Goal: Information Seeking & Learning: Learn about a topic

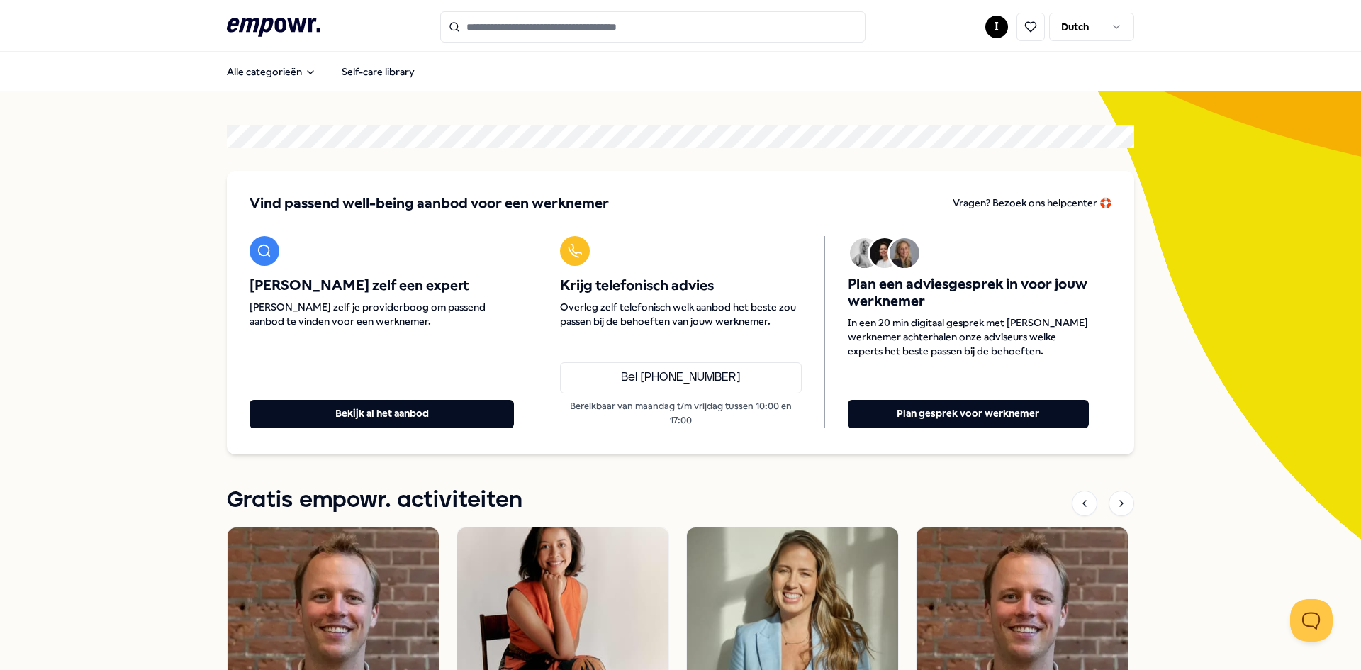
click at [615, 23] on input "Search for products, categories or subcategories" at bounding box center [652, 26] width 425 height 31
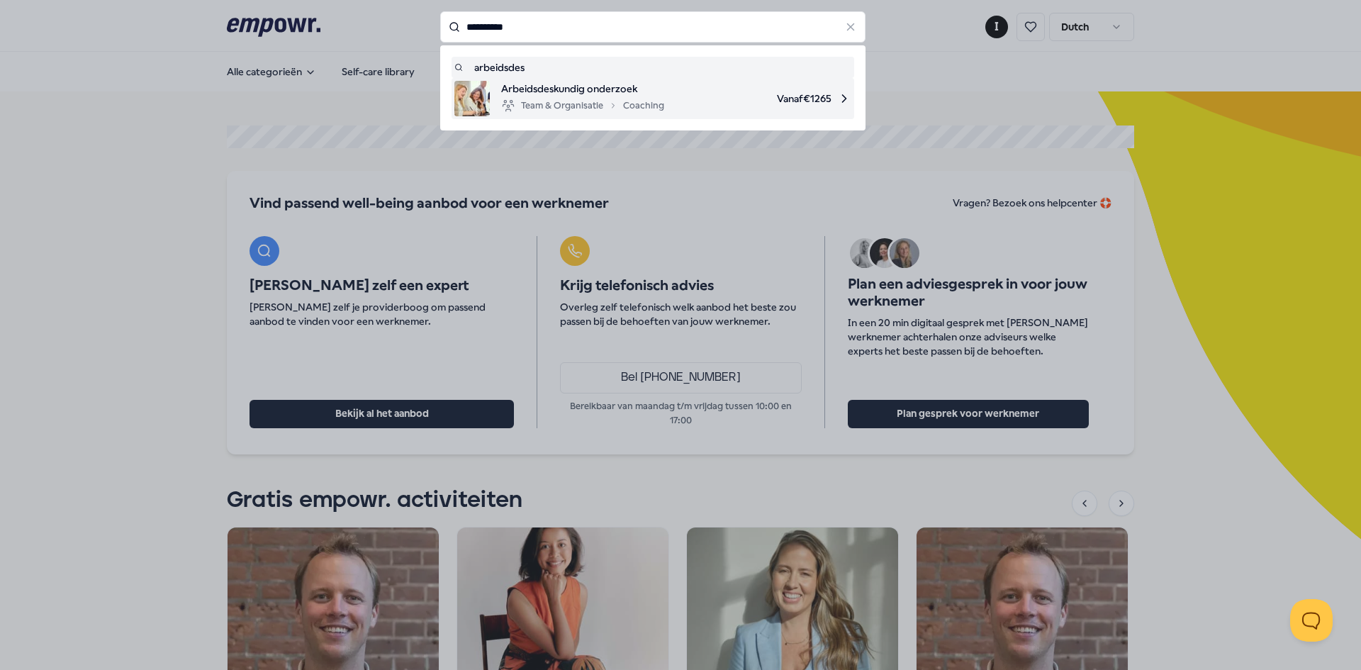
click at [591, 88] on span "Arbeidsdeskundig onderzoek" at bounding box center [582, 89] width 163 height 16
type input "**********"
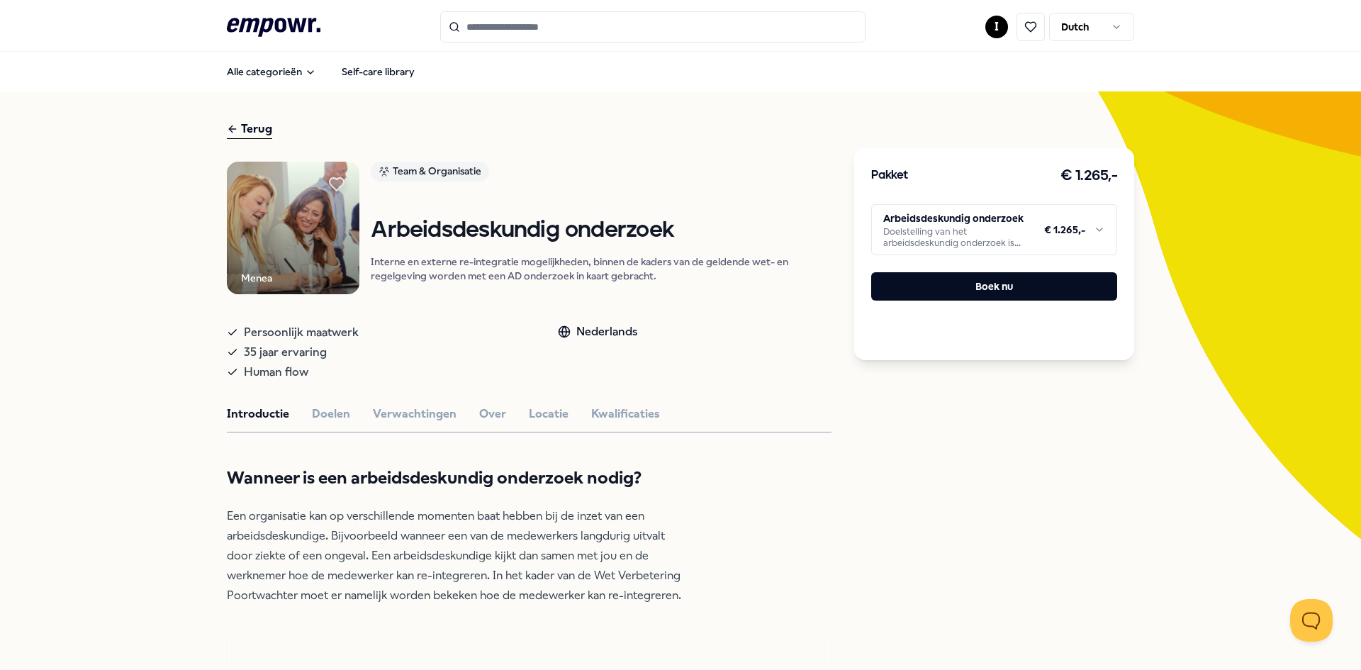
click at [931, 215] on html ".empowr-logo_svg__cls-1{fill:#03032f} I Dutch Alle categorieën Self-care librar…" at bounding box center [680, 335] width 1361 height 670
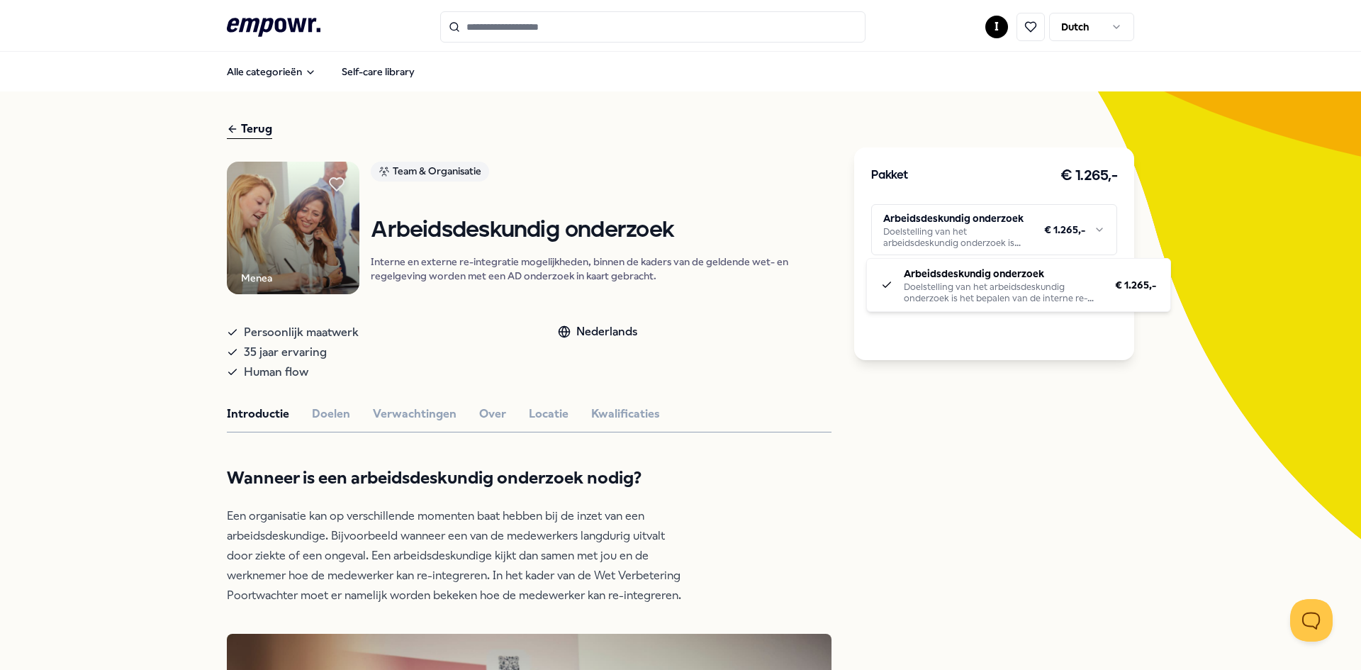
click at [712, 301] on html ".empowr-logo_svg__cls-1{fill:#03032f} I Dutch Alle categorieën Self-care librar…" at bounding box center [680, 335] width 1361 height 670
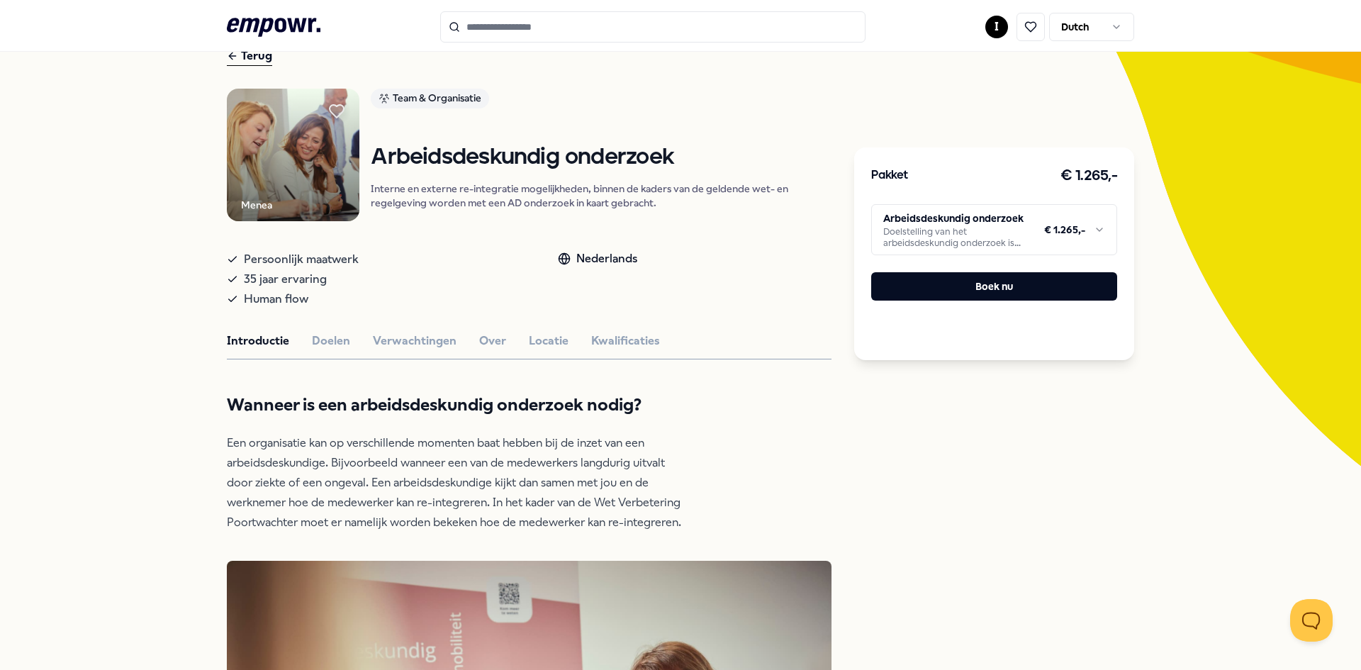
scroll to position [70, 0]
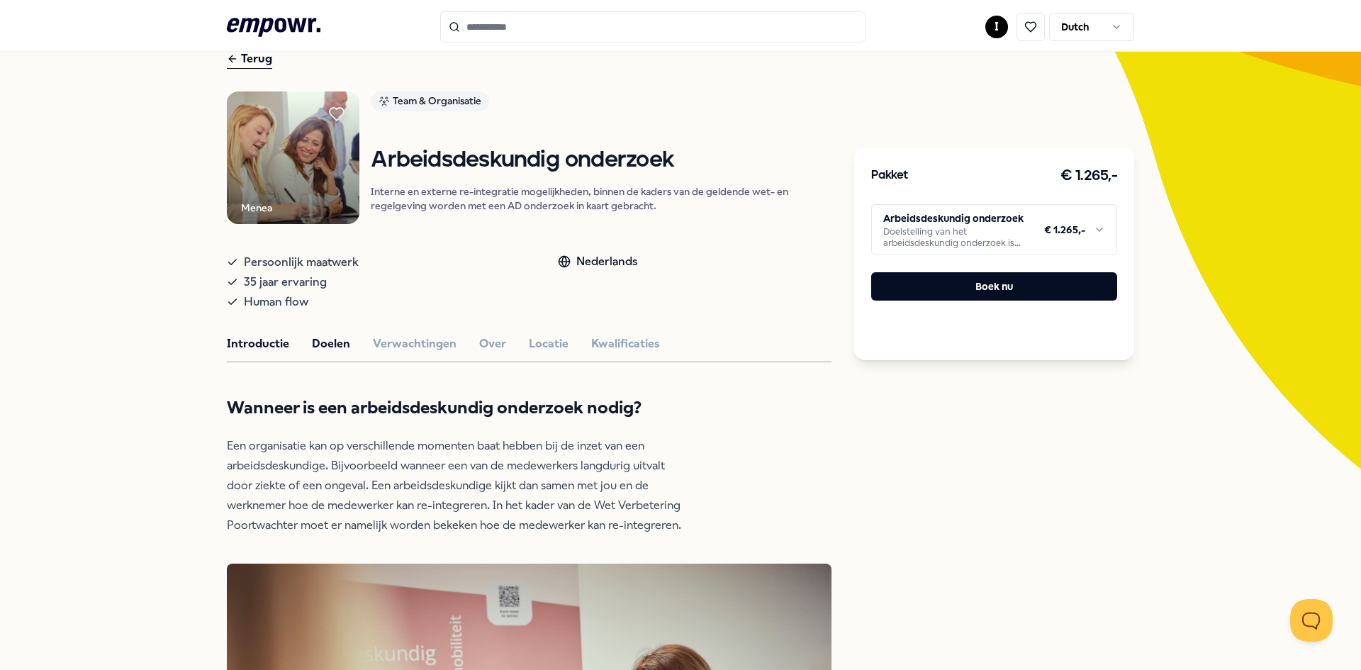
click at [312, 349] on button "Doelen" at bounding box center [331, 344] width 38 height 18
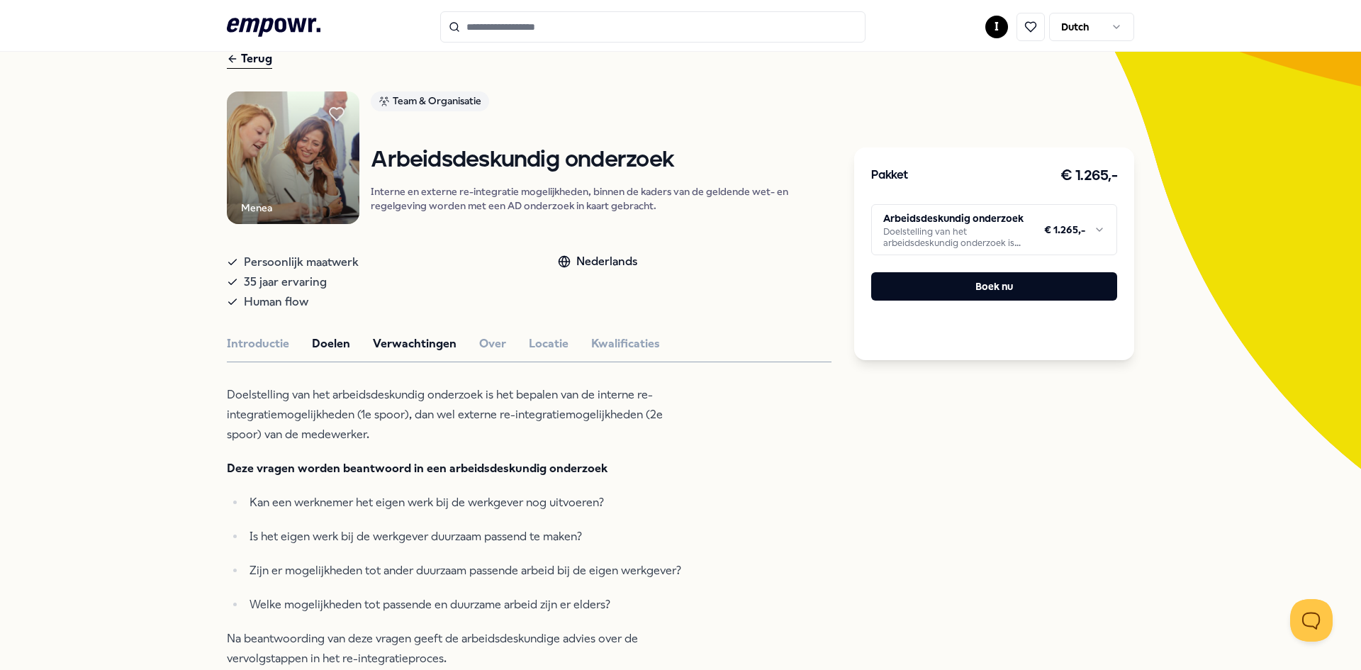
click at [374, 345] on button "Verwachtingen" at bounding box center [415, 344] width 84 height 18
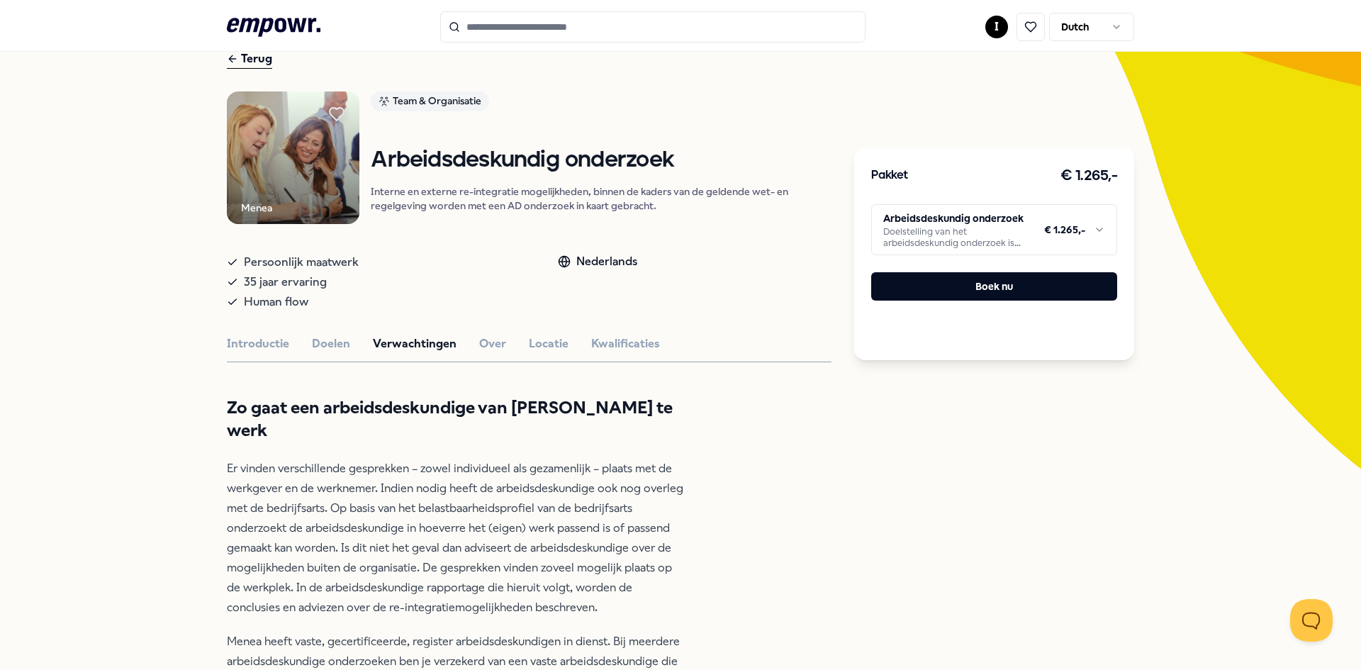
click at [466, 338] on div "Introductie Doelen Verwachtingen Over Locatie Kwalificaties" at bounding box center [529, 344] width 605 height 18
click at [479, 342] on button "Over" at bounding box center [492, 344] width 27 height 18
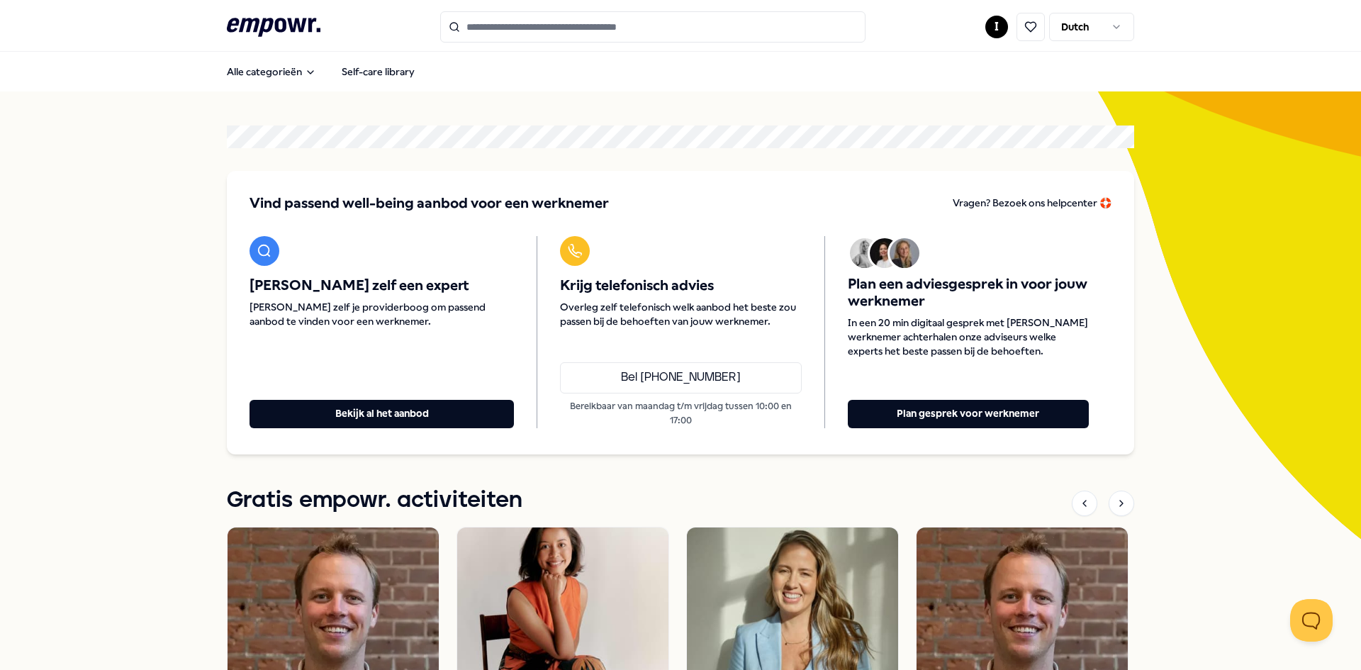
click at [938, 315] on div "Plan een adviesgesprek in voor jouw werknemer In een 20 min digitaal gesprek me…" at bounding box center [968, 297] width 241 height 122
click at [572, 28] on input "Search for products, categories or subcategories" at bounding box center [652, 26] width 425 height 31
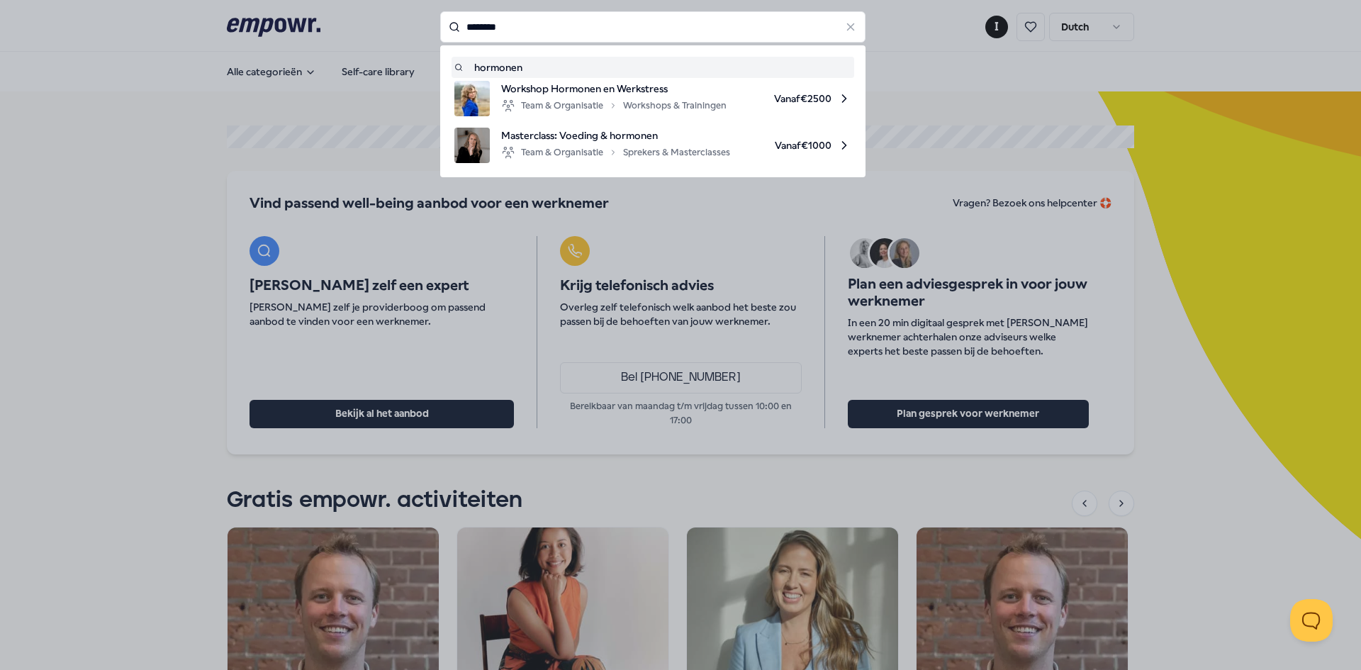
type input "********"
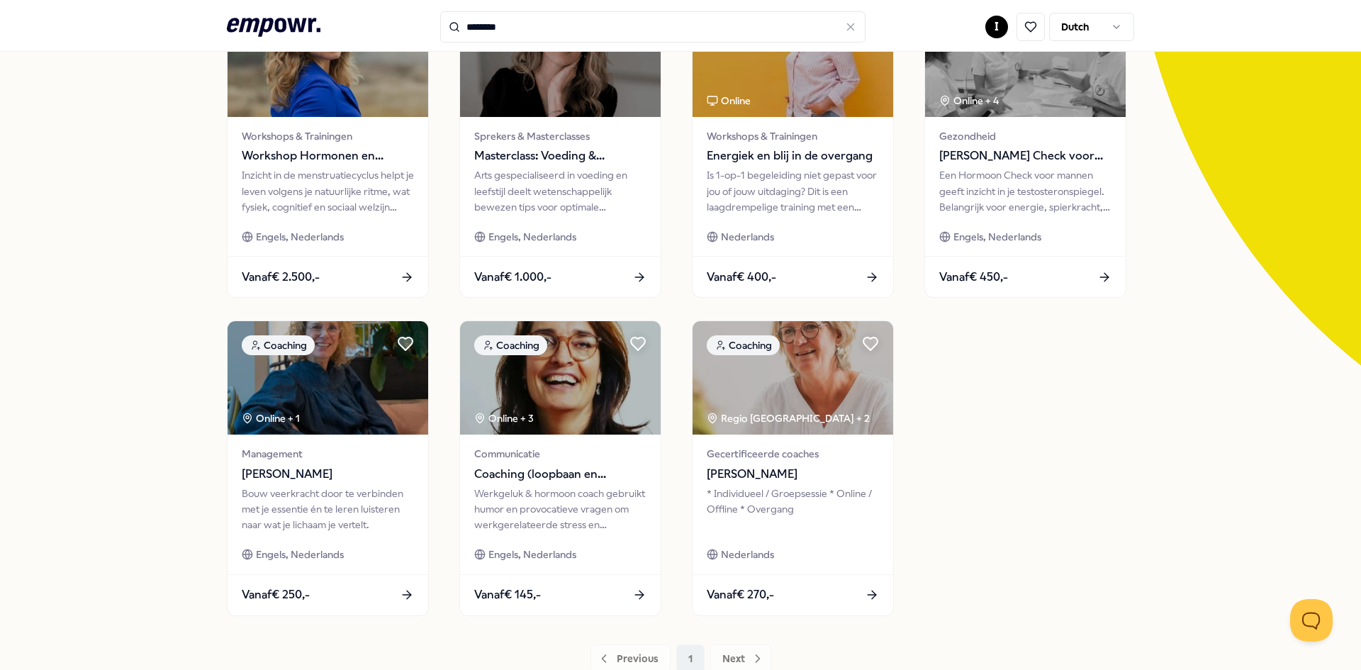
scroll to position [213, 0]
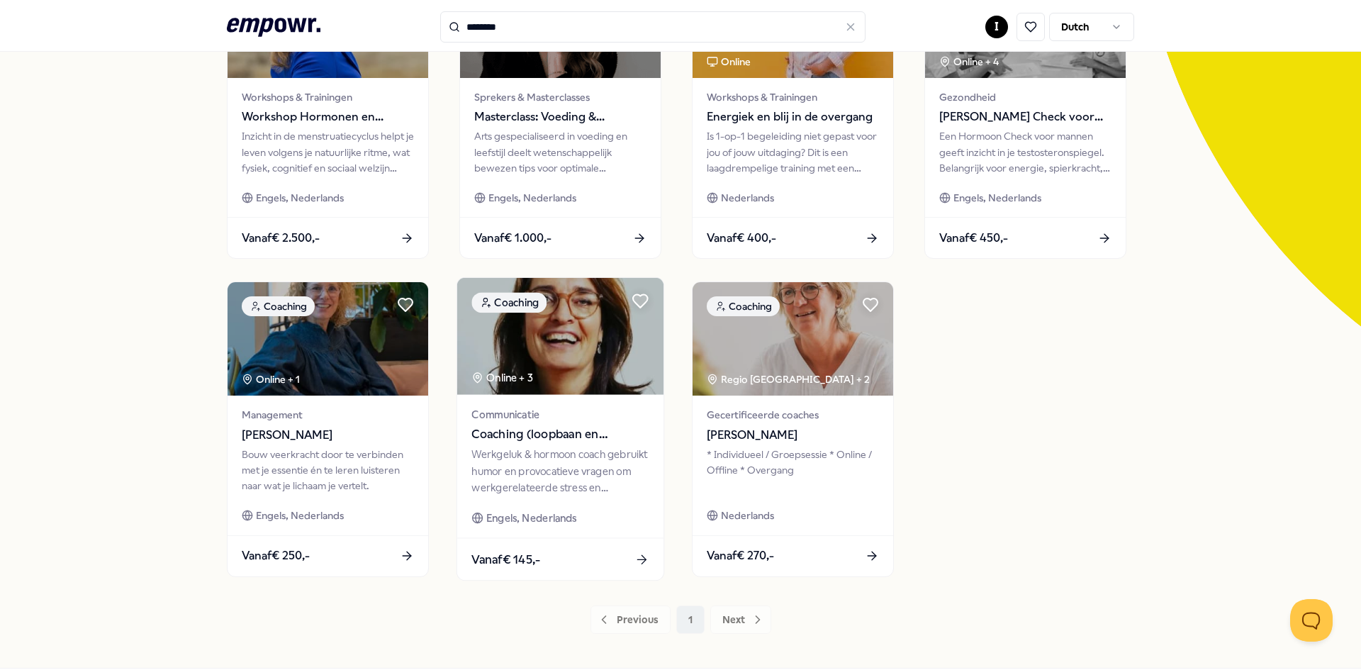
click at [596, 450] on div "Werkgeluk & hormoon coach gebruikt humor en provocatieve vragen om werkgerelate…" at bounding box center [559, 471] width 177 height 49
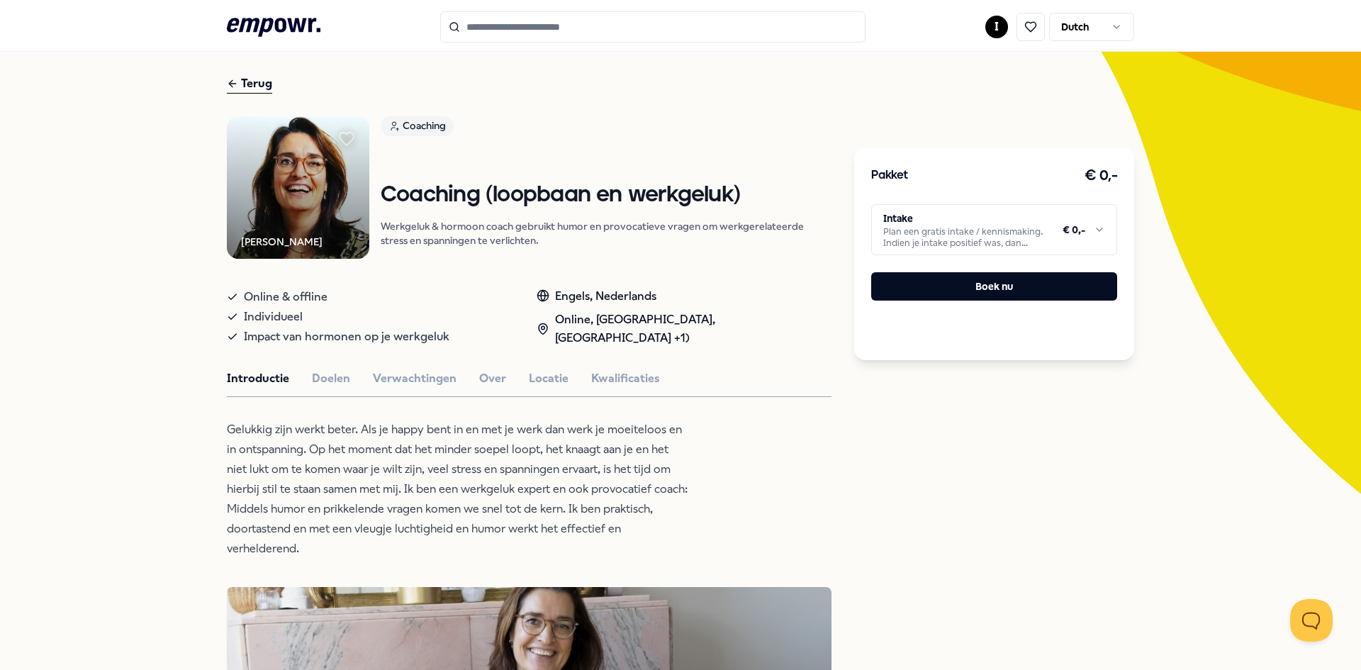
scroll to position [21, 0]
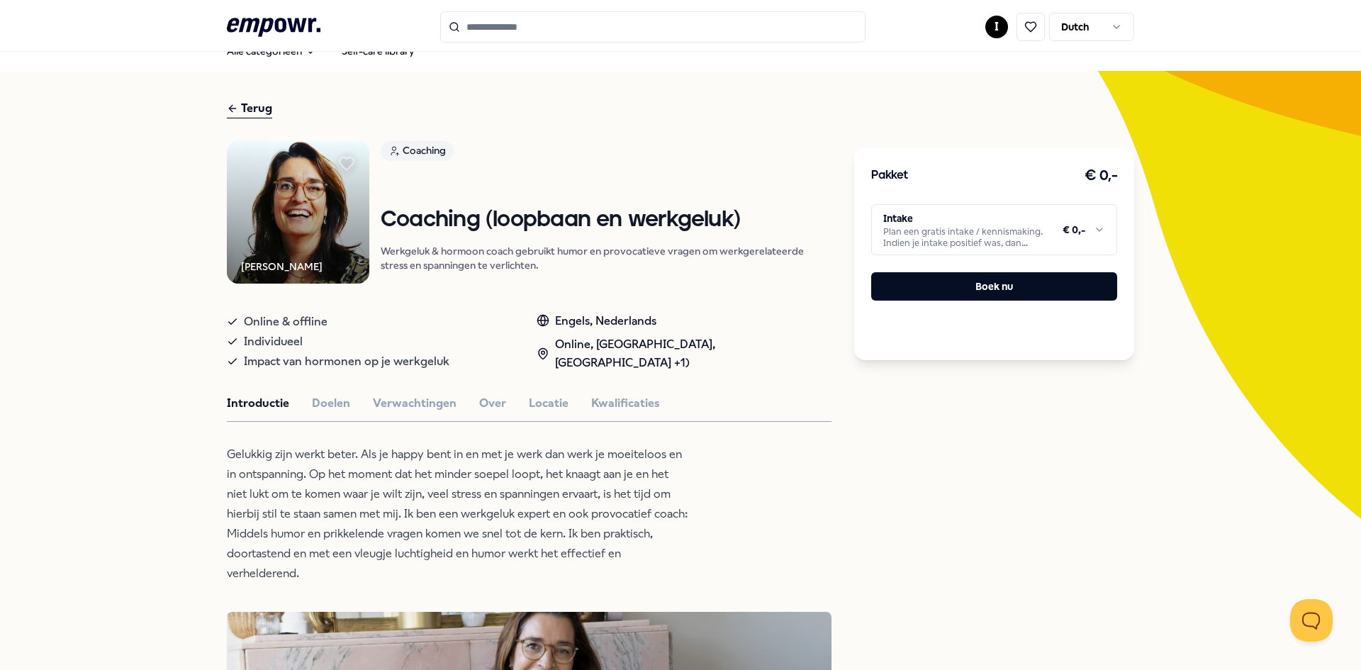
click at [1005, 224] on html ".empowr-logo_svg__cls-1{fill:#03032f} I Dutch Alle categorieën Self-care librar…" at bounding box center [680, 335] width 1361 height 670
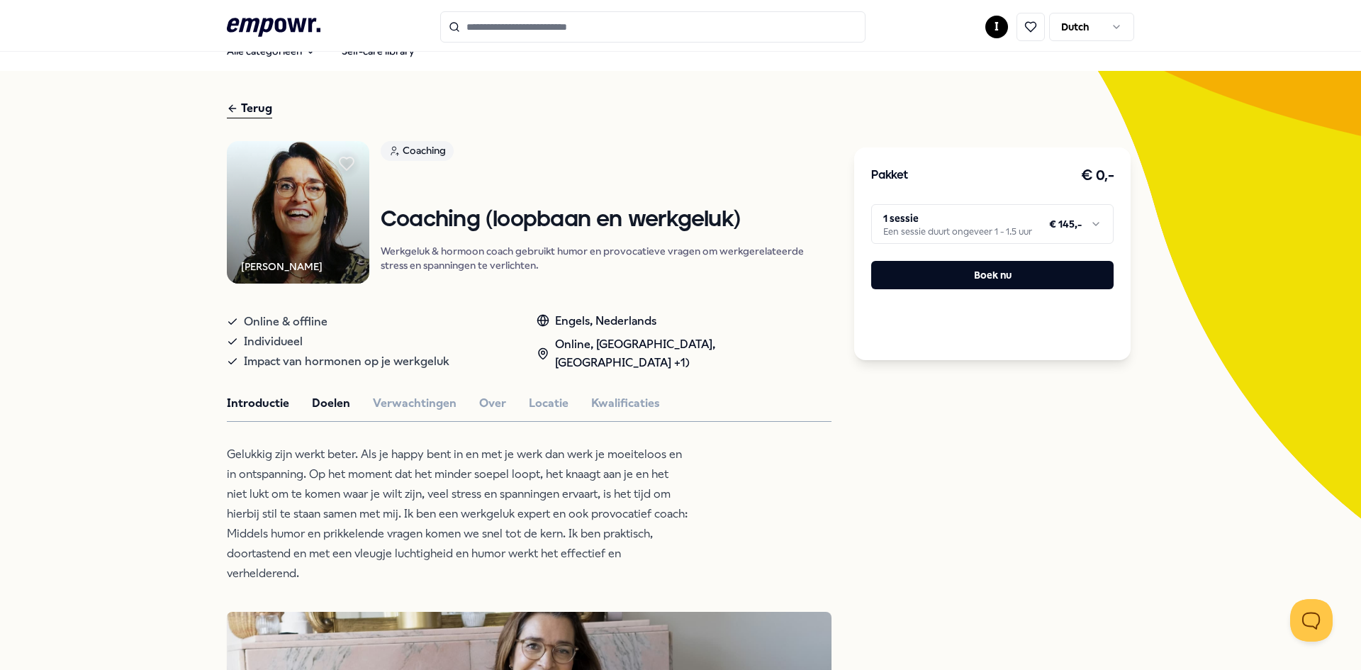
click at [318, 408] on button "Doelen" at bounding box center [331, 403] width 38 height 18
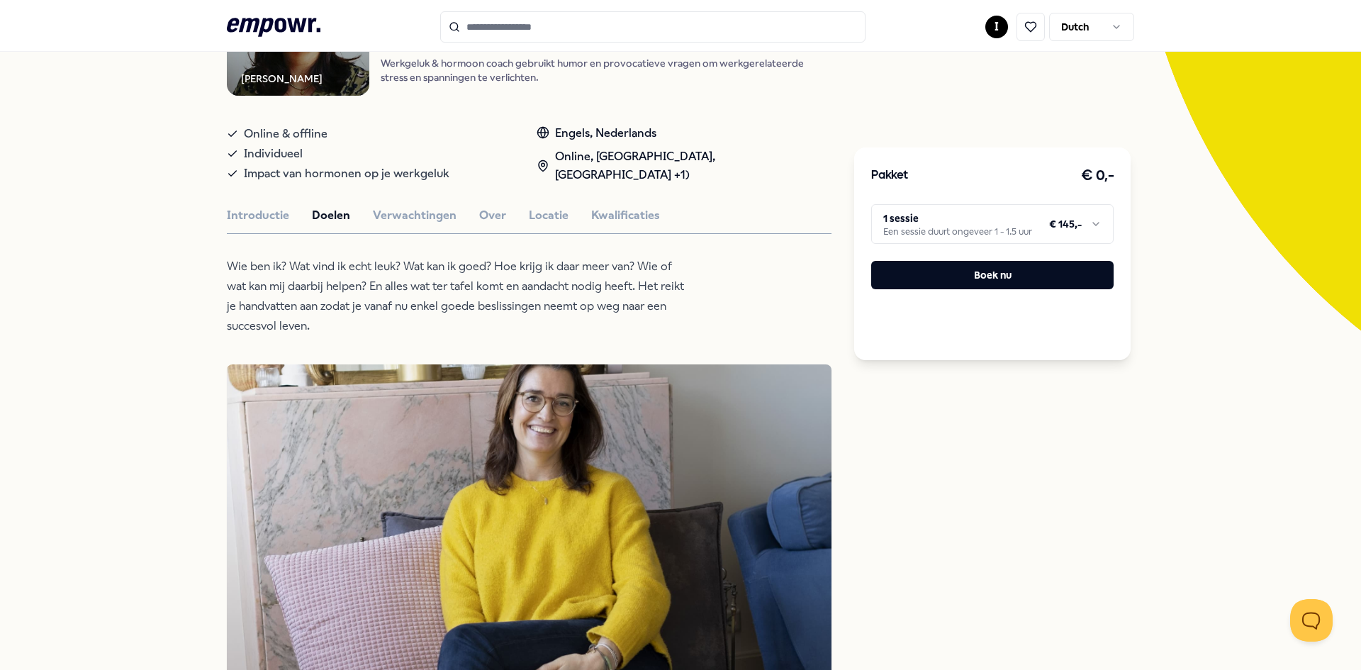
scroll to position [233, 0]
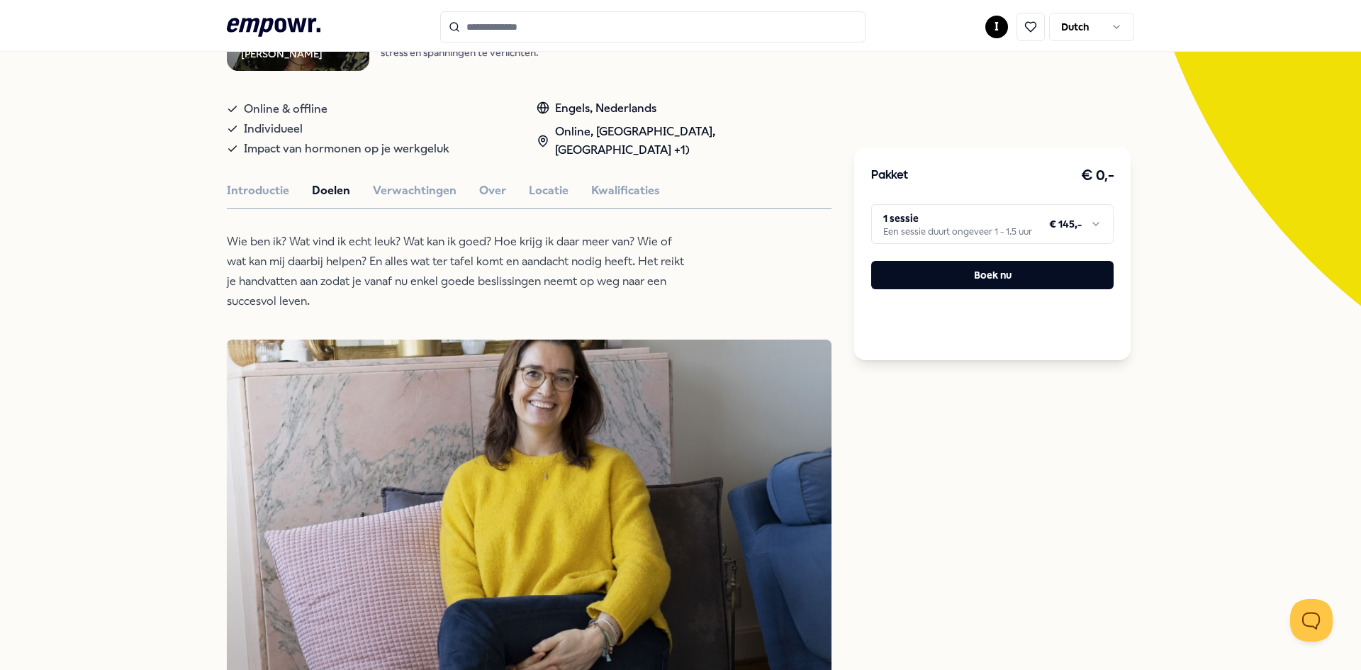
type input "********"
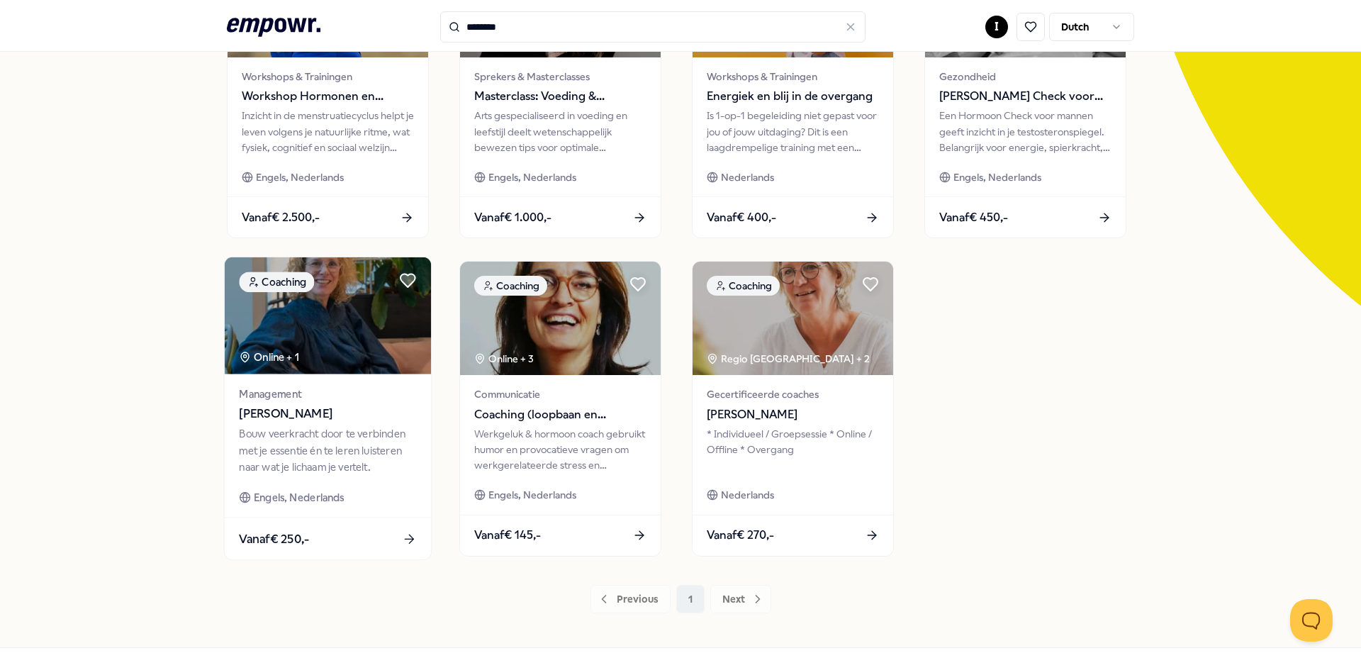
click at [358, 437] on div "Bouw veerkracht door te verbinden met je essentie én te leren luisteren naar wa…" at bounding box center [327, 450] width 177 height 49
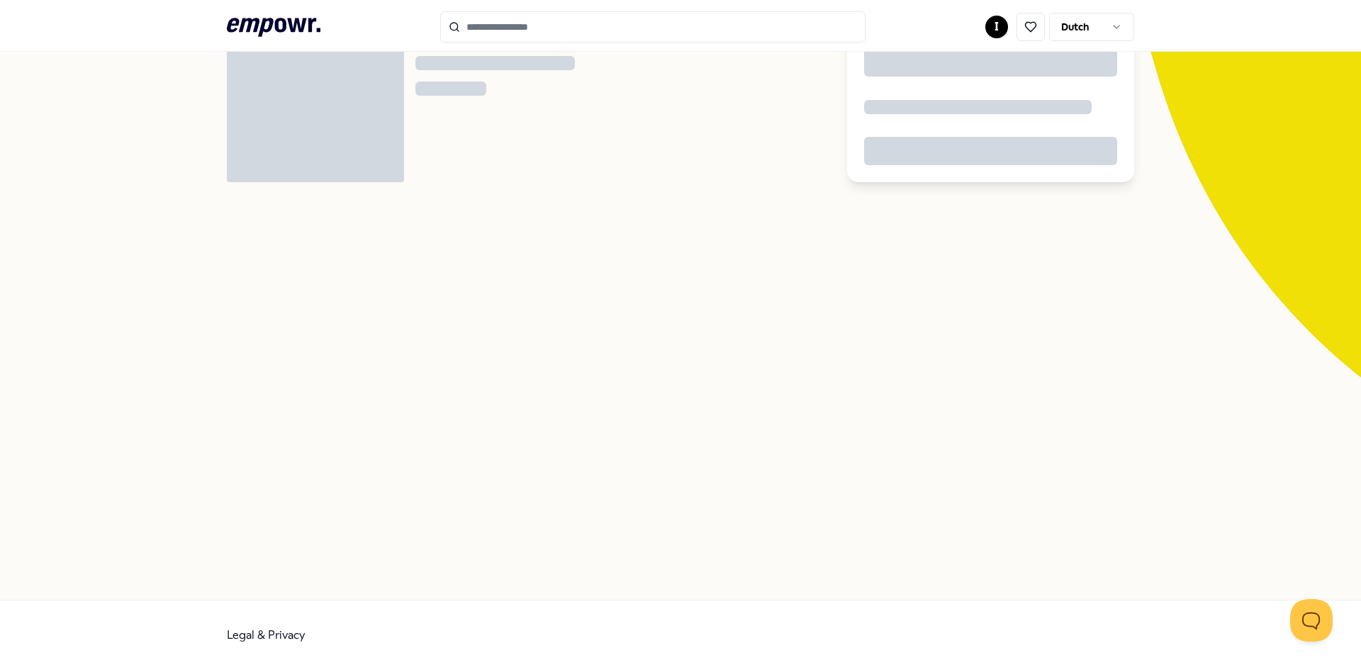
scroll to position [91, 0]
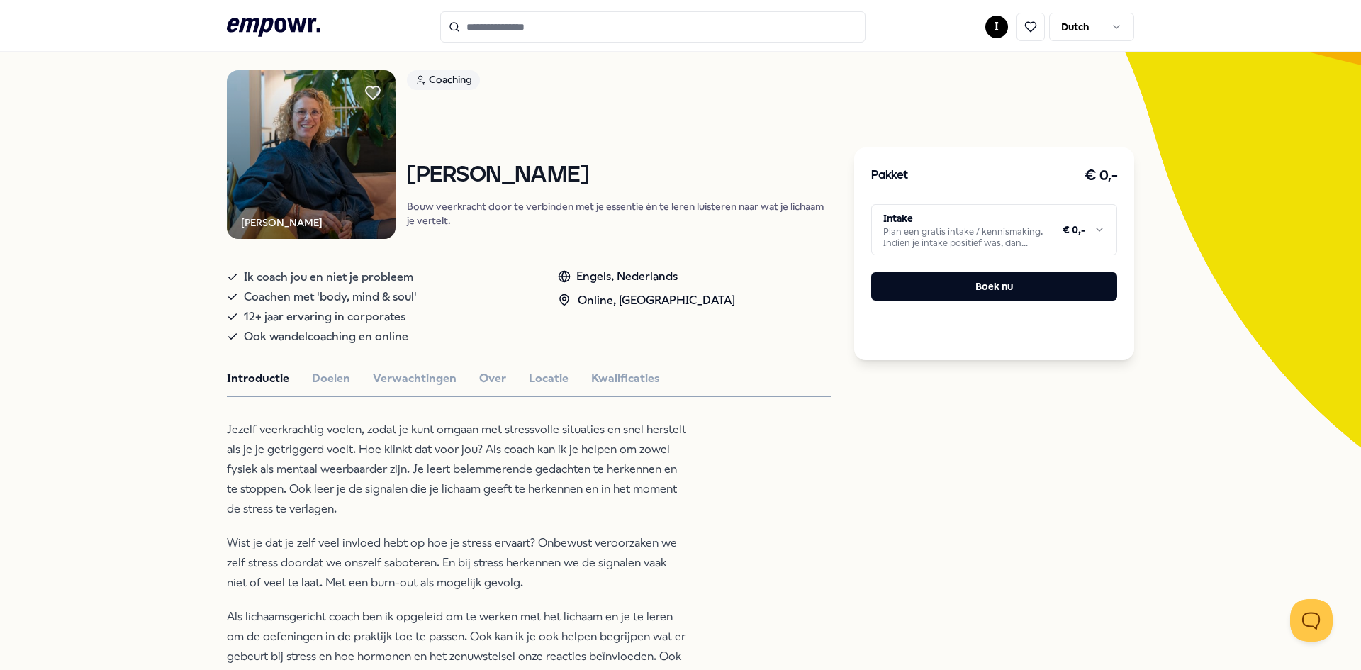
click at [1027, 225] on html ".empowr-logo_svg__cls-1{fill:#03032f} I Dutch Alle categorieën Self-care librar…" at bounding box center [680, 335] width 1361 height 670
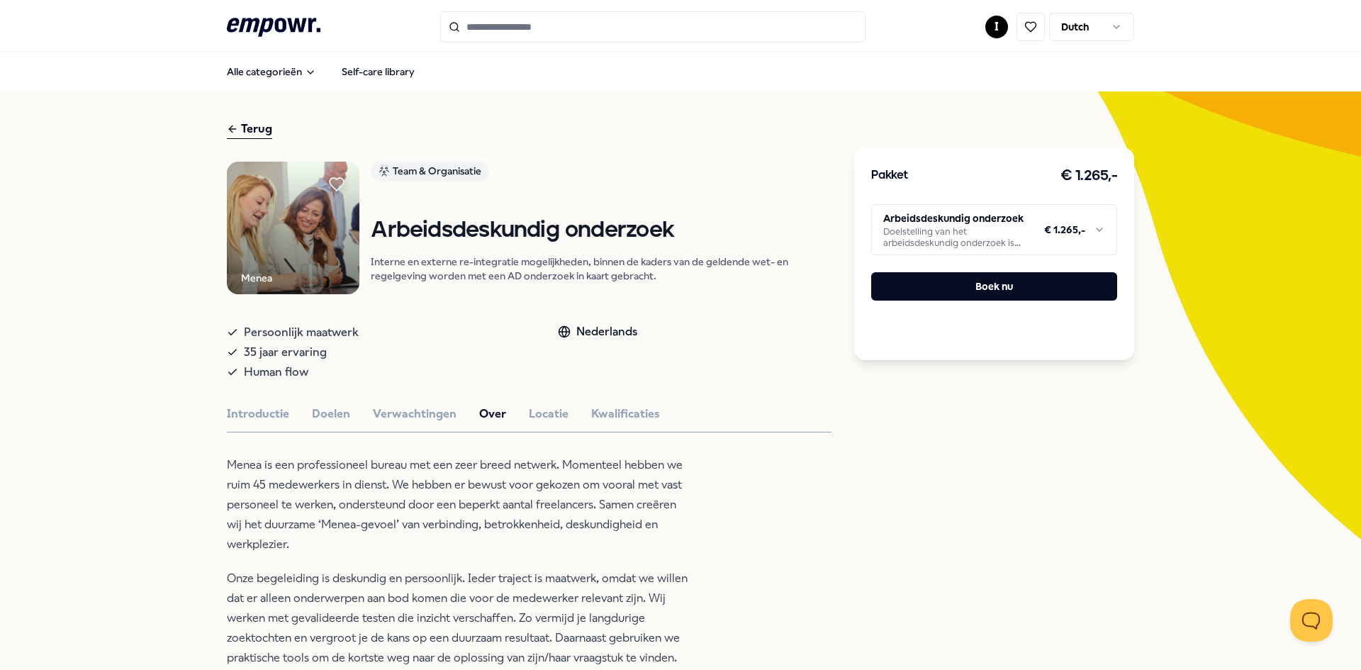
scroll to position [70, 0]
